Goal: Find specific page/section: Find specific page/section

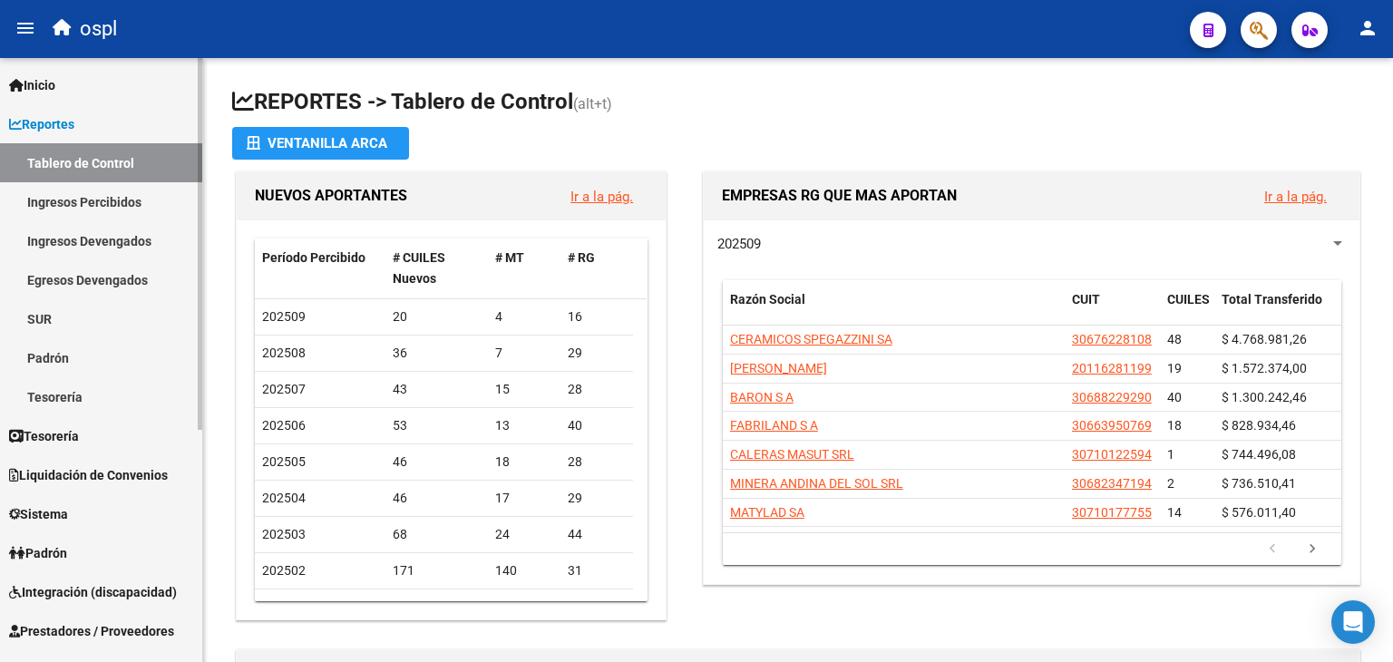
click at [80, 212] on link "Ingresos Percibidos" at bounding box center [101, 201] width 202 height 39
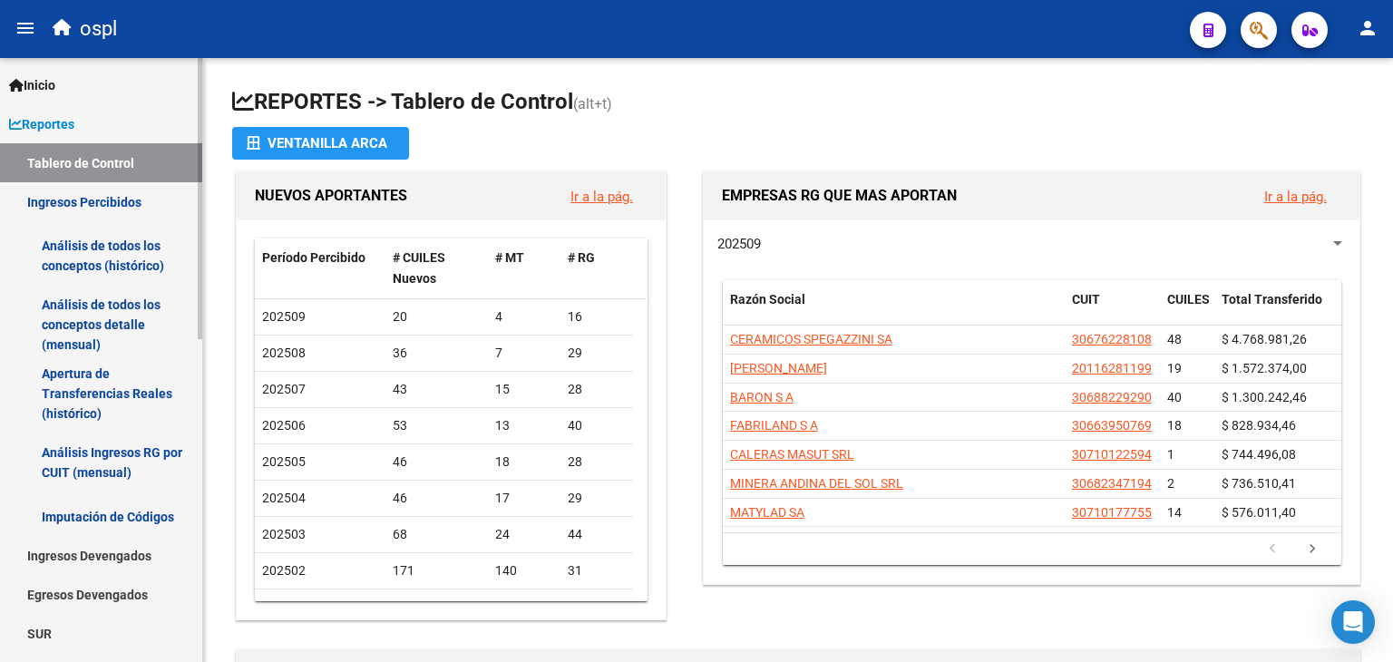
click at [87, 313] on link "Análisis de todos los conceptos detalle (mensual)" at bounding box center [101, 324] width 202 height 69
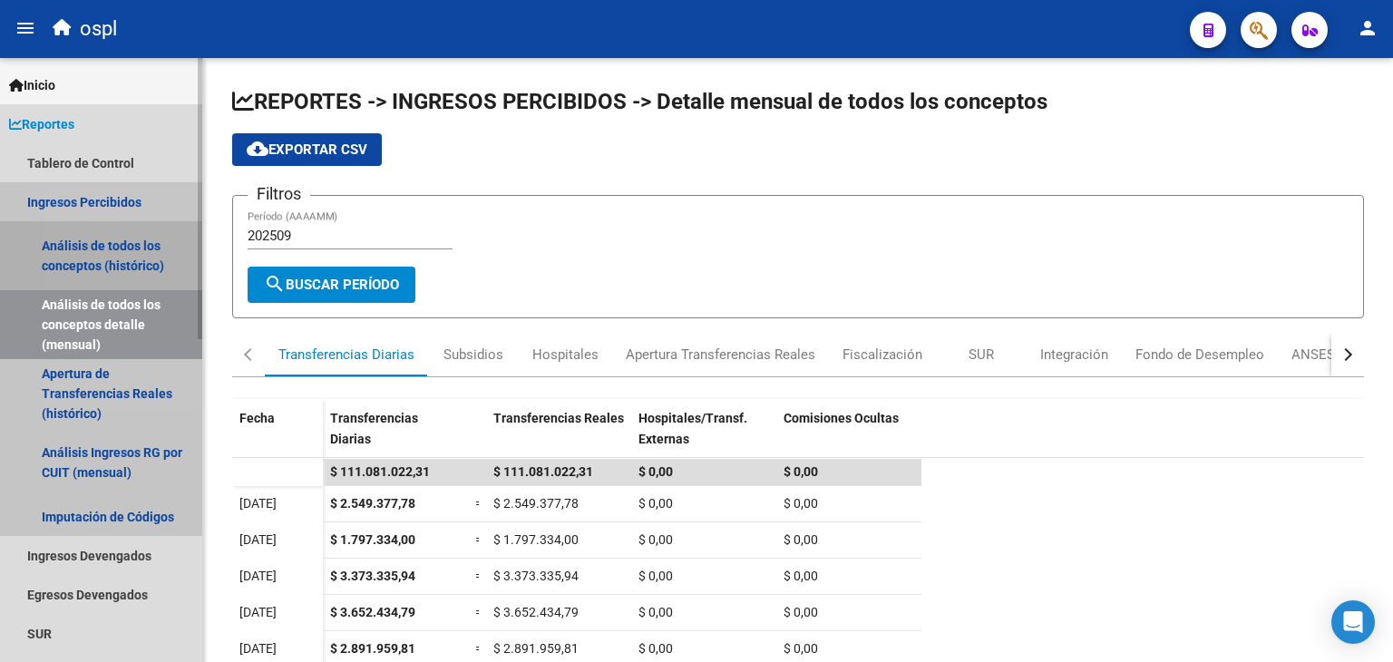
click at [117, 255] on link "Análisis de todos los conceptos (histórico)" at bounding box center [101, 255] width 202 height 69
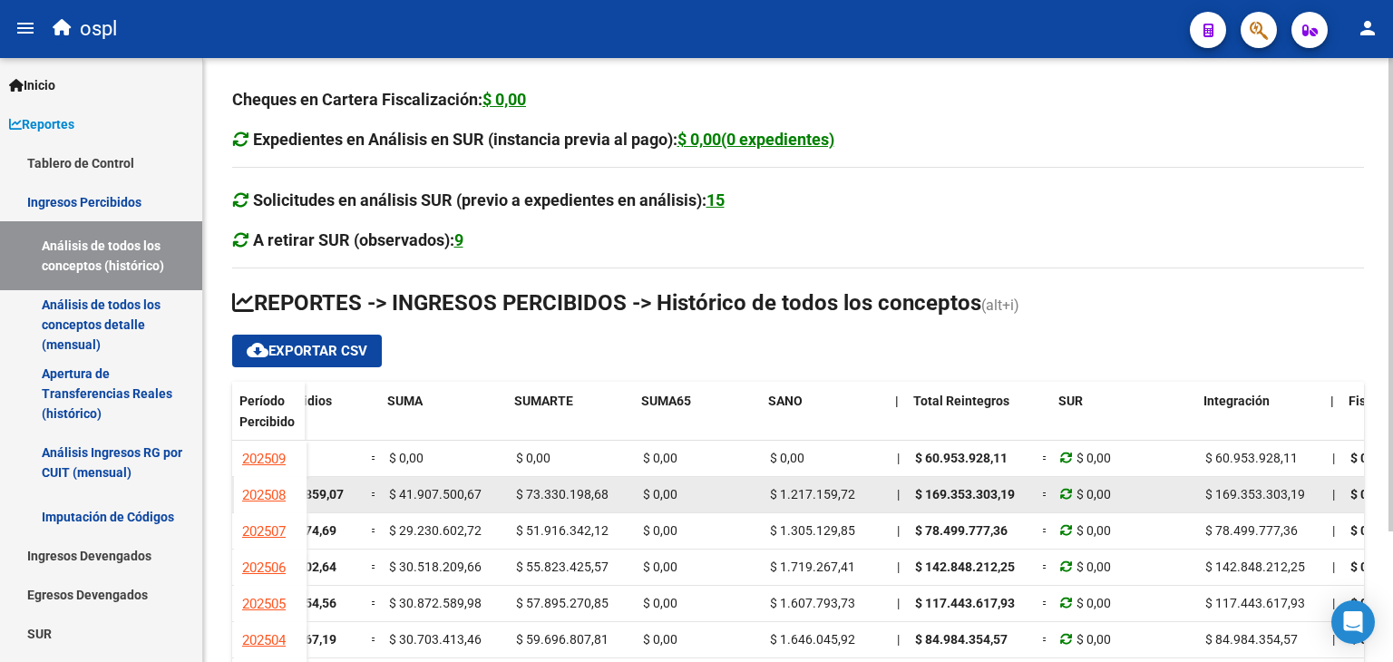
scroll to position [0, 779]
